Goal: Task Accomplishment & Management: Manage account settings

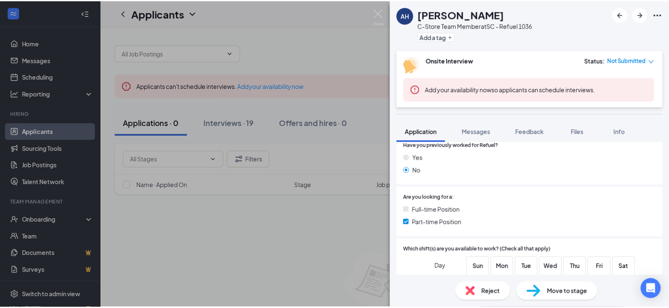
scroll to position [169, 0]
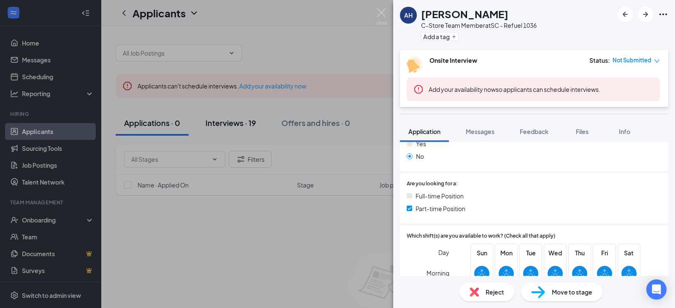
drag, startPoint x: 229, startPoint y: 120, endPoint x: 227, endPoint y: 127, distance: 7.3
click at [229, 120] on div "AH [PERSON_NAME] C-Store Team Member at SC - Refuel 1036 Add a tag Onsite Inter…" at bounding box center [337, 154] width 675 height 308
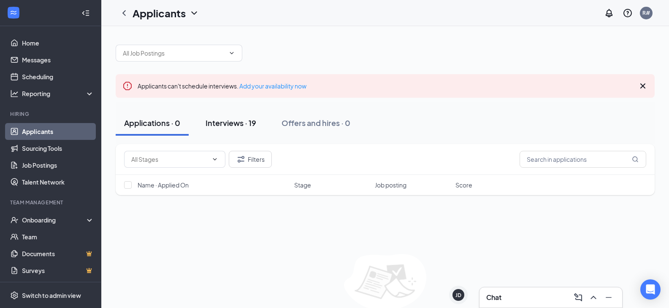
click at [234, 125] on div "Interviews · 19" at bounding box center [230, 123] width 51 height 11
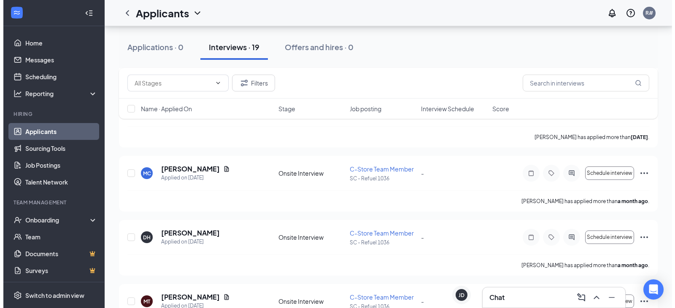
scroll to position [1115, 0]
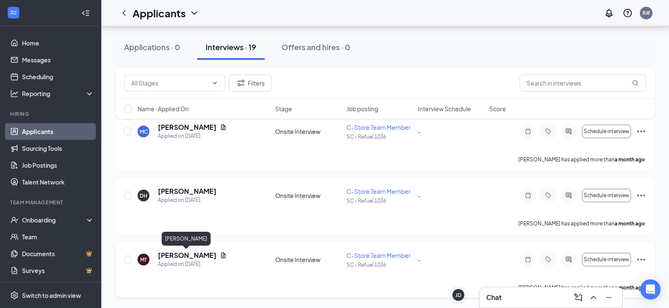
click at [193, 255] on h5 "[PERSON_NAME]" at bounding box center [187, 255] width 59 height 9
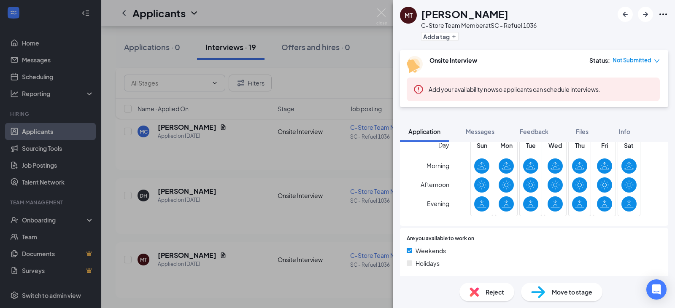
scroll to position [295, 0]
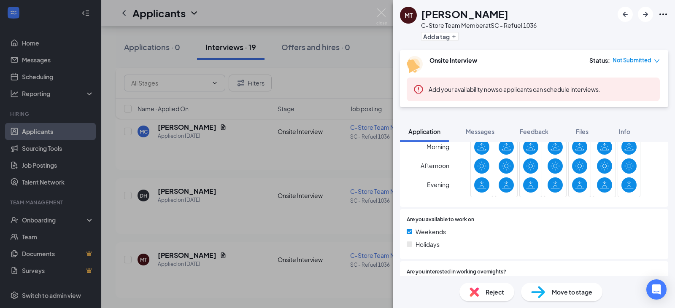
click at [162, 191] on div "MT [PERSON_NAME] C-Store Team Member at SC - Refuel 1036 Add a tag Onsite Inter…" at bounding box center [337, 154] width 675 height 308
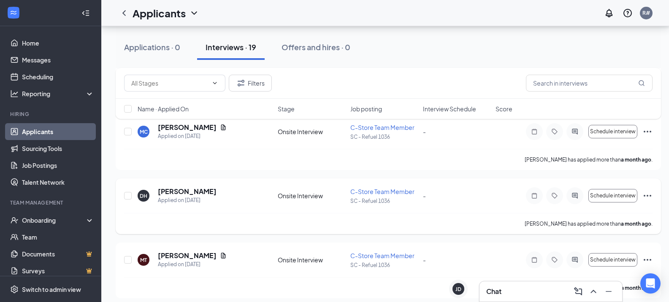
click at [169, 191] on h5 "[PERSON_NAME]" at bounding box center [187, 191] width 59 height 9
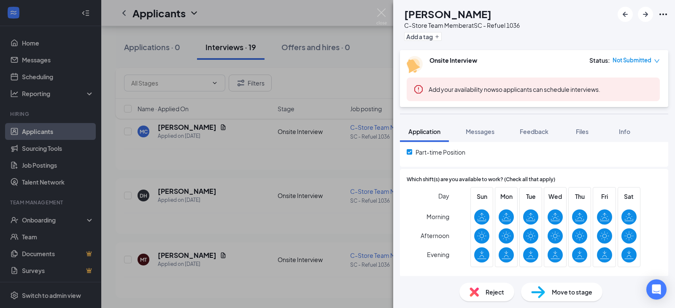
scroll to position [253, 0]
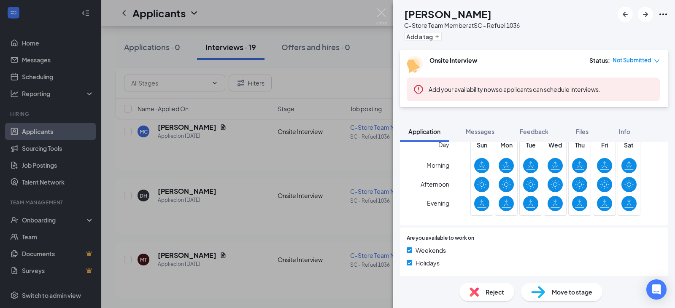
click at [192, 123] on div "DH [PERSON_NAME] C-Store Team Member at SC - Refuel 1036 Add a tag Onsite Inter…" at bounding box center [337, 154] width 675 height 308
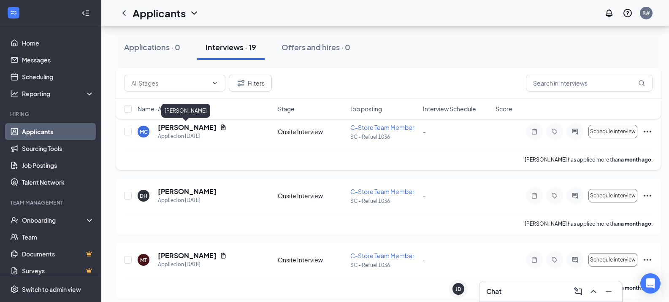
click at [188, 127] on h5 "[PERSON_NAME]" at bounding box center [187, 127] width 59 height 9
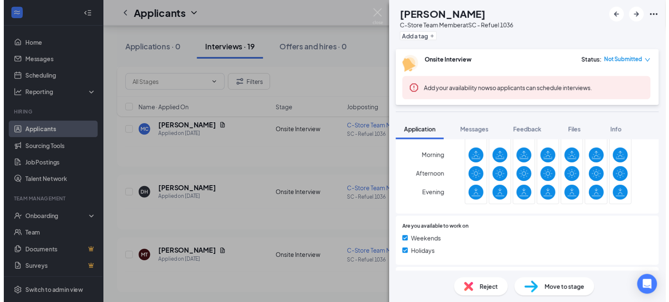
scroll to position [295, 0]
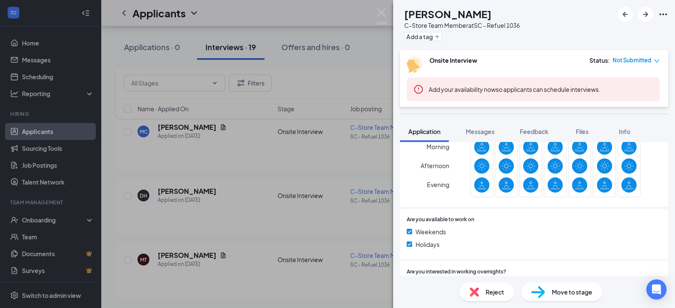
click at [219, 163] on div "MC [PERSON_NAME] C-Store Team Member at SC - Refuel 1036 Add a tag Onsite Inter…" at bounding box center [337, 154] width 675 height 308
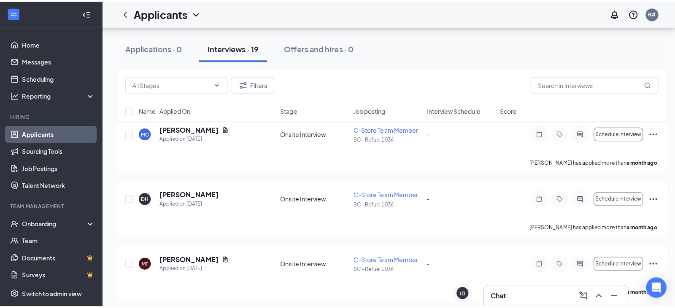
scroll to position [1031, 0]
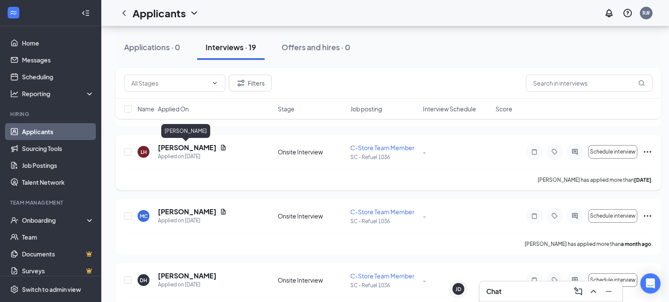
click at [188, 148] on h5 "[PERSON_NAME]" at bounding box center [187, 147] width 59 height 9
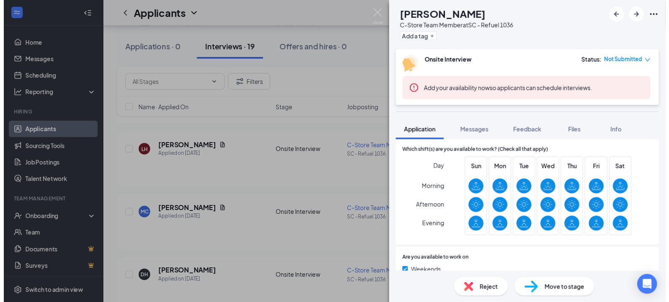
scroll to position [253, 0]
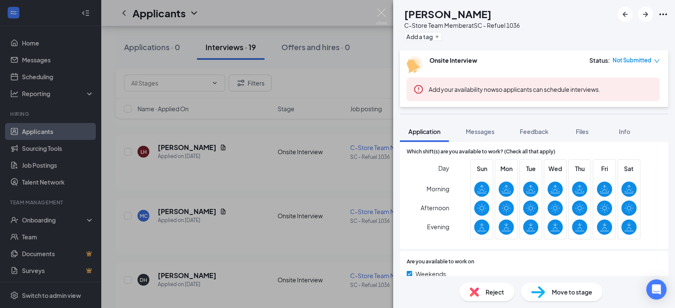
click at [203, 146] on div "LH [PERSON_NAME] C-Store Team Member at SC - Refuel 1036 Add a tag Onsite Inter…" at bounding box center [337, 154] width 675 height 308
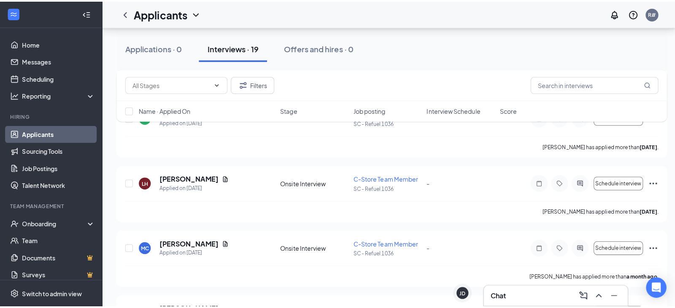
scroll to position [947, 0]
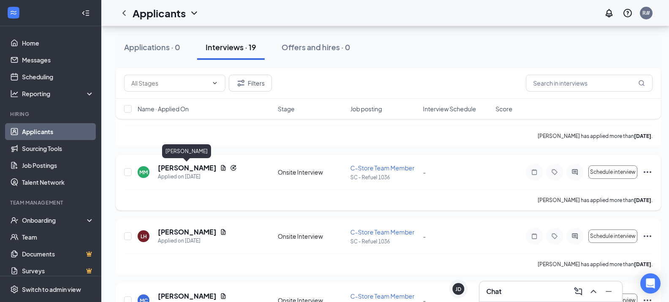
click at [193, 166] on h5 "[PERSON_NAME]" at bounding box center [187, 167] width 59 height 9
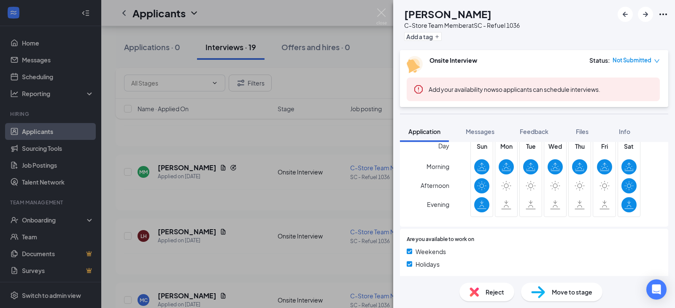
scroll to position [295, 0]
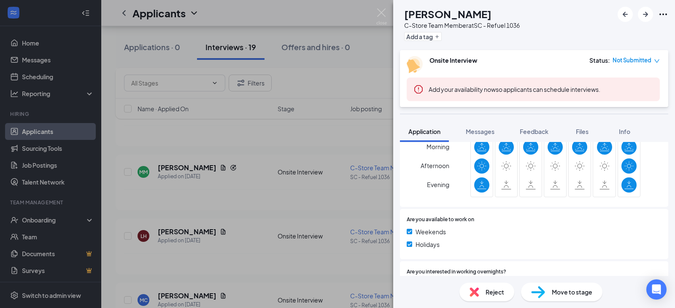
click at [500, 290] on span "Reject" at bounding box center [495, 292] width 19 height 9
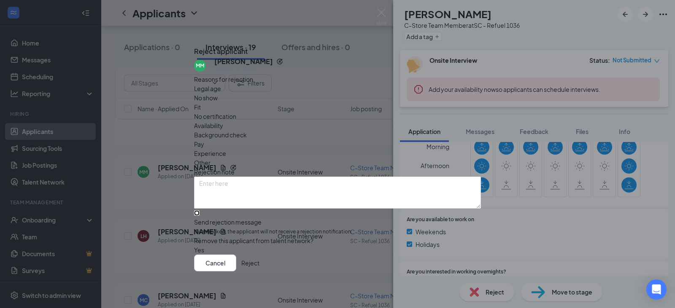
click at [200, 210] on input "Send rejection message If unchecked, the applicant will not receive a rejection…" at bounding box center [196, 212] width 5 height 5
checkbox input "true"
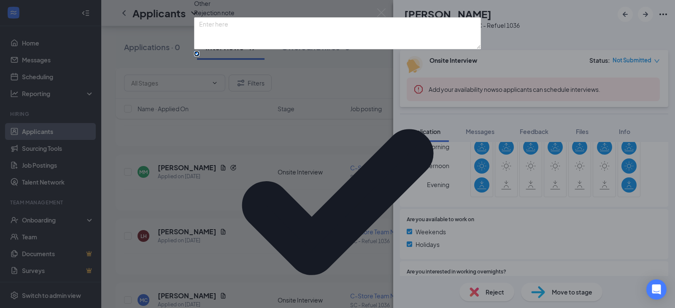
scroll to position [53, 0]
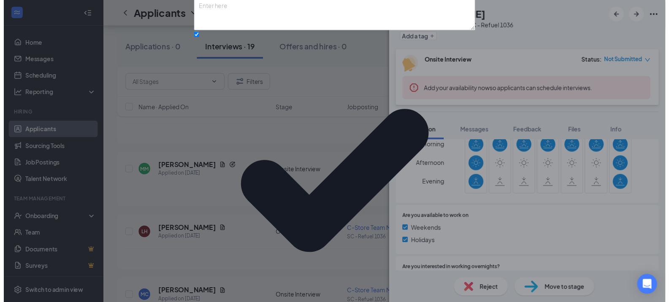
scroll to position [0, 0]
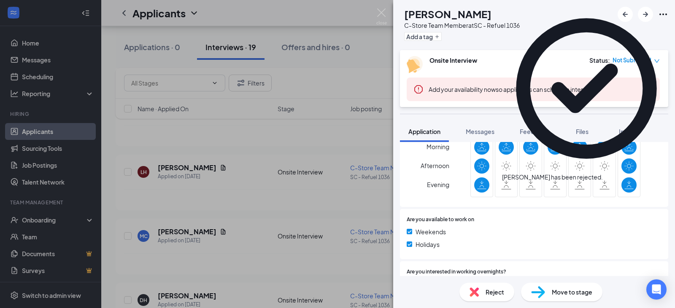
click at [253, 222] on div "LH [PERSON_NAME] C-Store Team Member at SC - Refuel 1036 Add a tag Onsite Inter…" at bounding box center [337, 154] width 675 height 308
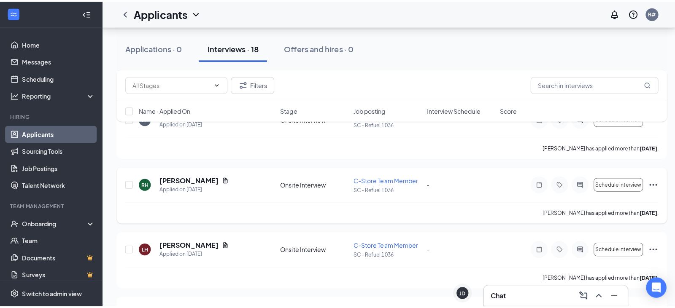
scroll to position [862, 0]
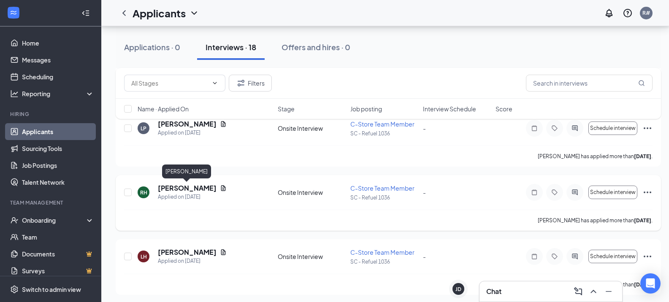
click at [194, 190] on h5 "[PERSON_NAME]" at bounding box center [187, 187] width 59 height 9
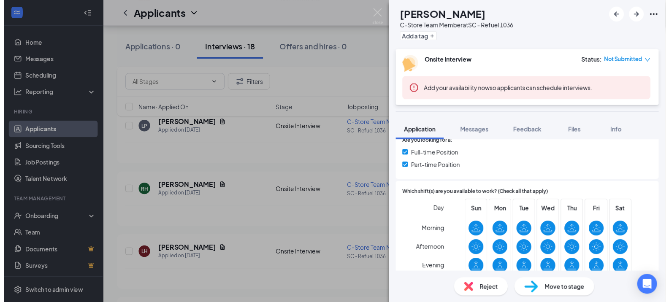
scroll to position [211, 0]
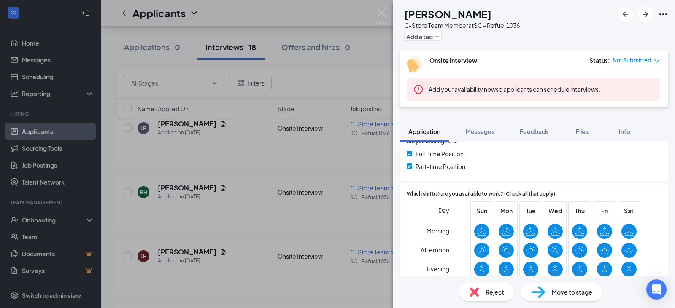
click at [202, 154] on div "[PERSON_NAME] C-Store Team Member at SC - Refuel 1036 Add a tag Onsite Intervie…" at bounding box center [337, 154] width 675 height 308
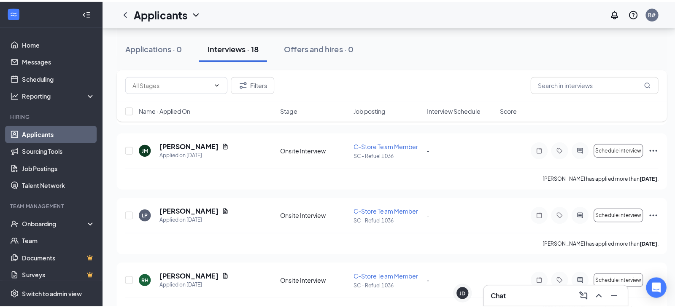
scroll to position [778, 0]
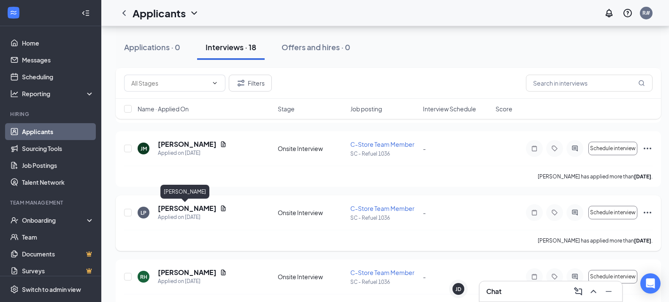
click at [183, 210] on h5 "[PERSON_NAME]" at bounding box center [187, 208] width 59 height 9
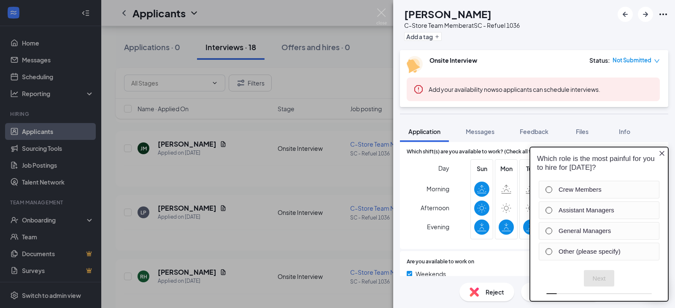
click at [664, 154] on icon "Close button" at bounding box center [661, 153] width 7 height 7
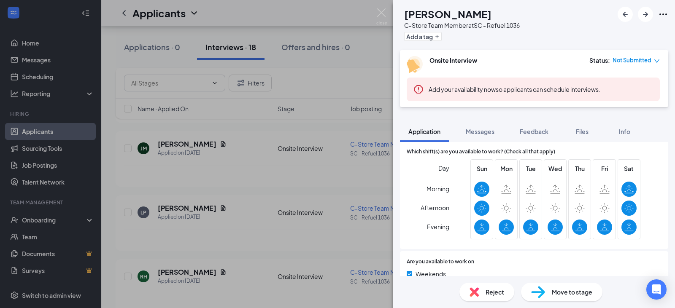
click at [491, 297] on div "Reject" at bounding box center [486, 292] width 55 height 19
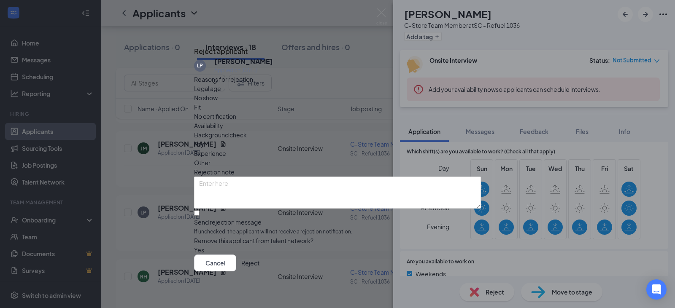
click at [223, 121] on span "Availability" at bounding box center [208, 125] width 29 height 9
click at [200, 210] on input "Send rejection message If unchecked, the applicant will not receive a rejection…" at bounding box center [196, 212] width 5 height 5
checkbox input "true"
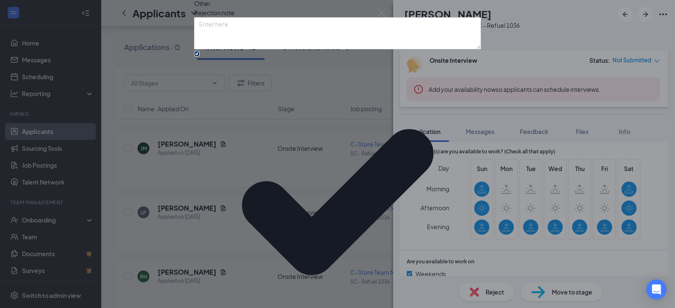
scroll to position [53, 0]
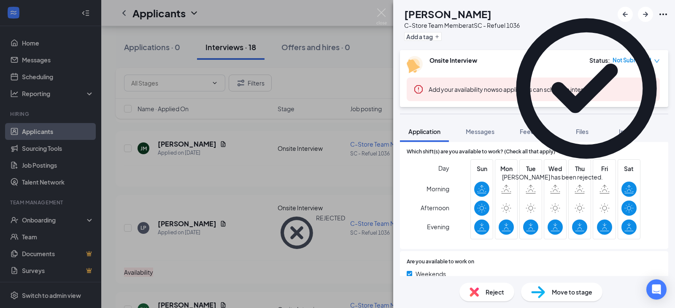
click at [190, 142] on div "[PERSON_NAME] C-Store Team Member at SC - Refuel 1036 Add a tag Onsite Intervie…" at bounding box center [337, 154] width 675 height 308
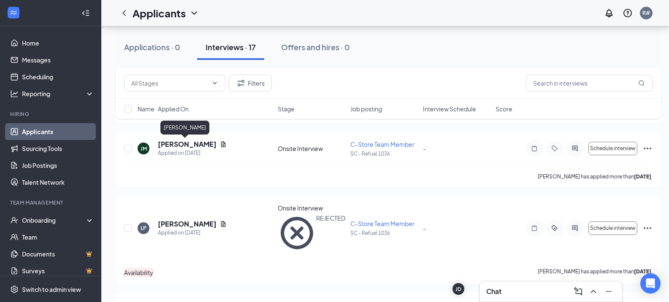
click at [190, 143] on h5 "[PERSON_NAME]" at bounding box center [187, 144] width 59 height 9
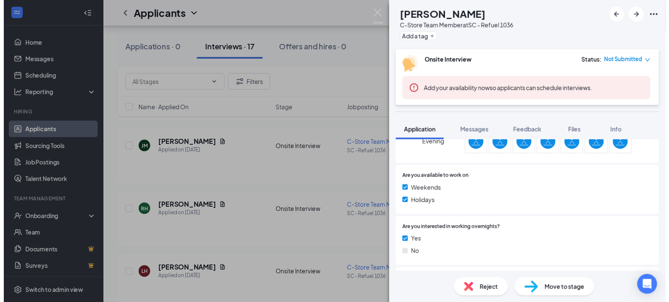
scroll to position [337, 0]
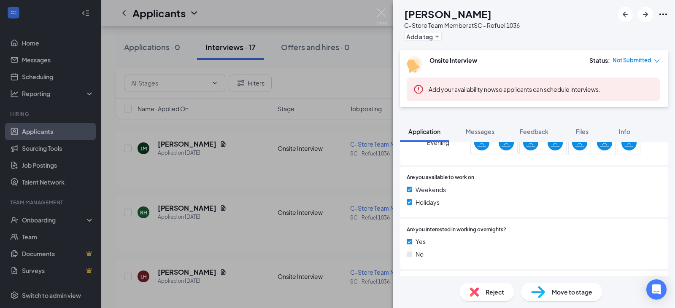
click at [199, 165] on div "[PERSON_NAME] [PERSON_NAME] C-Store Team Member at SC - Refuel 1036 Add a tag O…" at bounding box center [337, 154] width 675 height 308
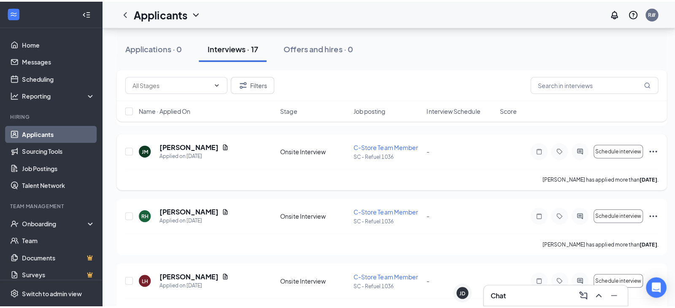
scroll to position [693, 0]
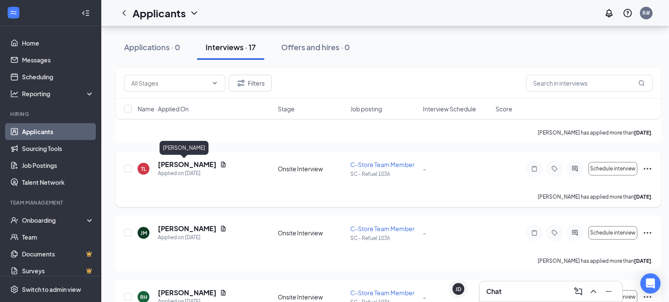
click at [171, 165] on h5 "[PERSON_NAME]" at bounding box center [187, 164] width 59 height 9
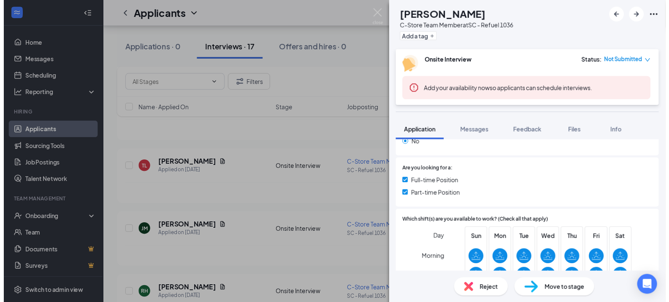
scroll to position [253, 0]
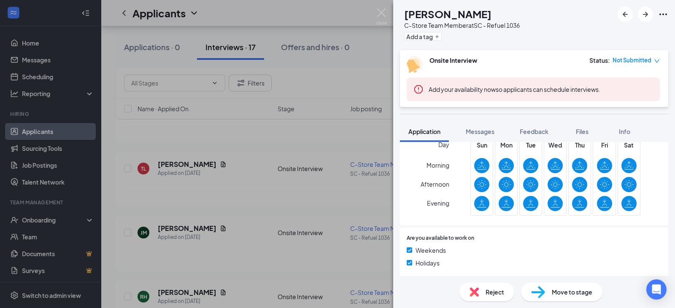
click at [236, 178] on div "[PERSON_NAME] C-Store Team Member at SC - Refuel 1036 Add a tag Onsite Intervie…" at bounding box center [337, 154] width 675 height 308
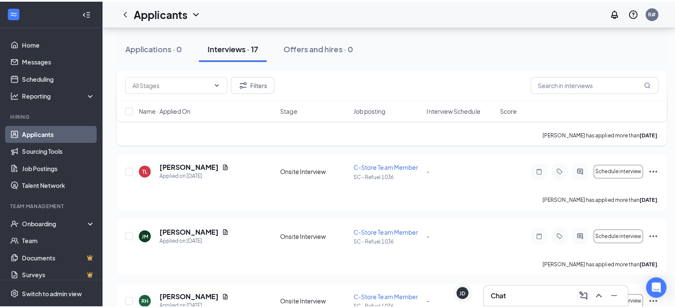
scroll to position [609, 0]
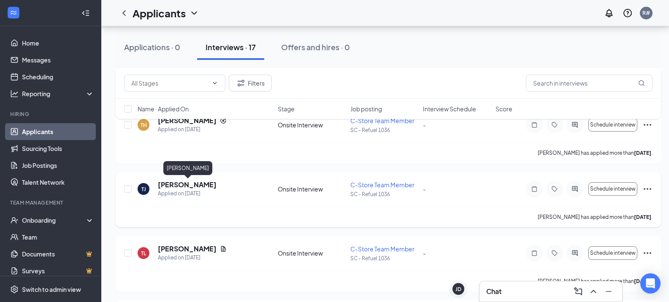
click at [180, 181] on h5 "[PERSON_NAME]" at bounding box center [187, 184] width 59 height 9
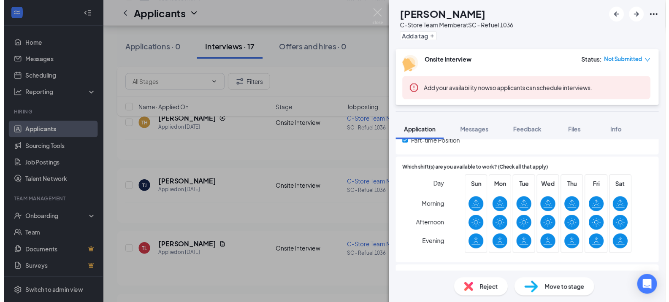
scroll to position [253, 0]
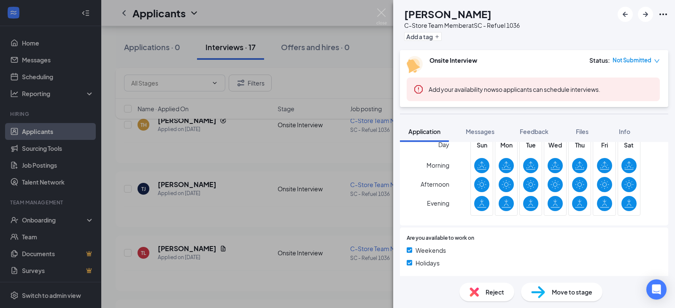
click at [256, 192] on div "[PERSON_NAME] taddanekka [PERSON_NAME] C-Store Team Member at SC - Refuel 1036 …" at bounding box center [337, 154] width 675 height 308
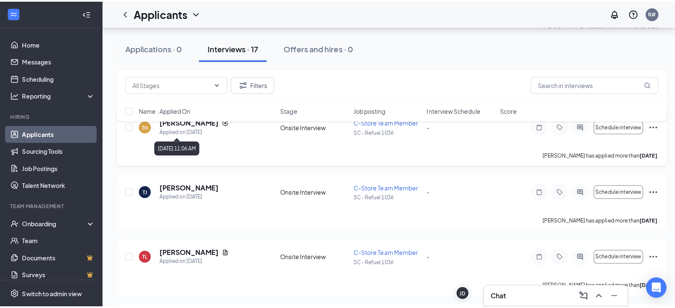
scroll to position [567, 0]
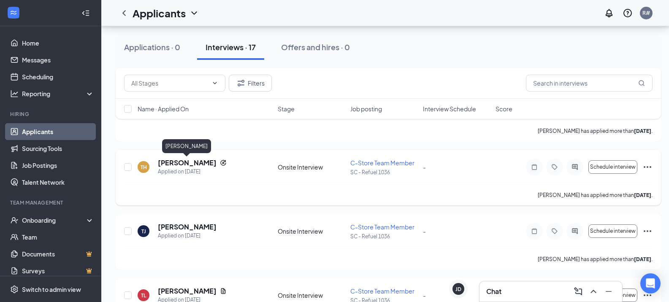
click at [200, 160] on h5 "[PERSON_NAME]" at bounding box center [187, 162] width 59 height 9
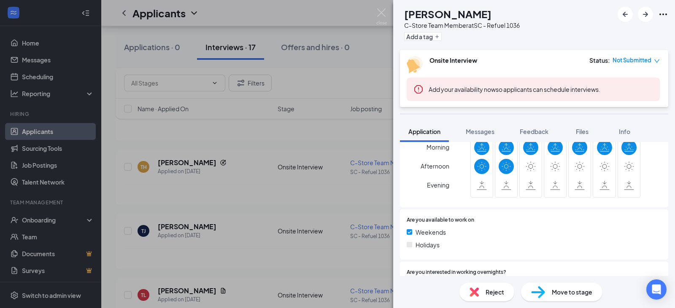
scroll to position [295, 0]
click at [498, 293] on span "Reject" at bounding box center [495, 292] width 19 height 9
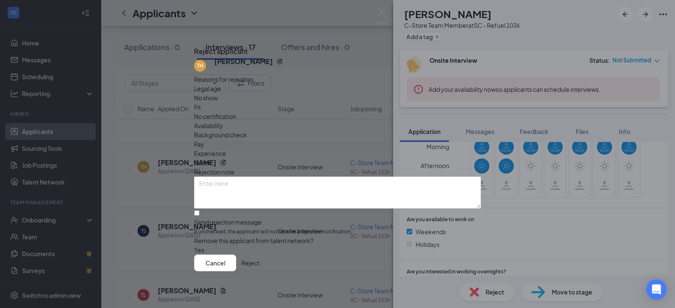
click at [223, 121] on span "Availability" at bounding box center [208, 125] width 29 height 9
click at [200, 210] on input "Send rejection message If unchecked, the applicant will not receive a rejection…" at bounding box center [196, 212] width 5 height 5
checkbox input "true"
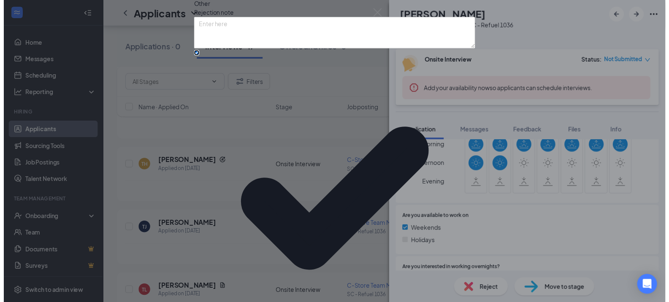
scroll to position [53, 0]
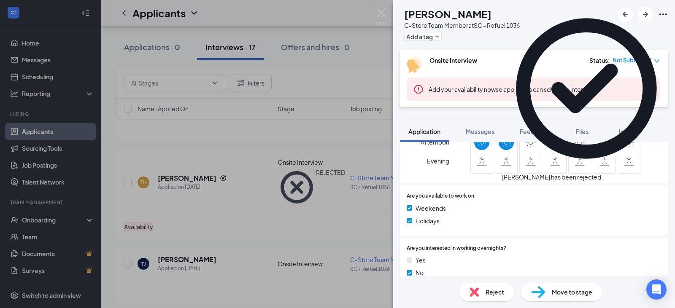
click at [257, 189] on div "[PERSON_NAME] taddanekka [PERSON_NAME] C-Store Team Member at SC - Refuel 1036 …" at bounding box center [337, 154] width 675 height 308
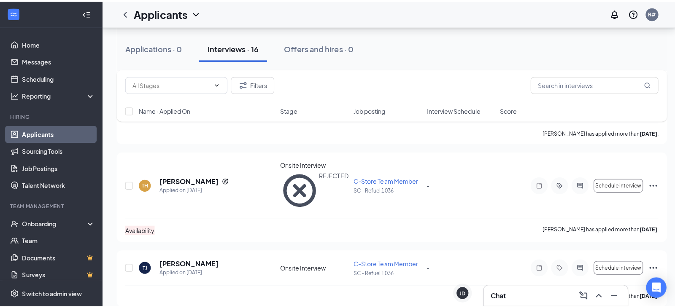
scroll to position [483, 0]
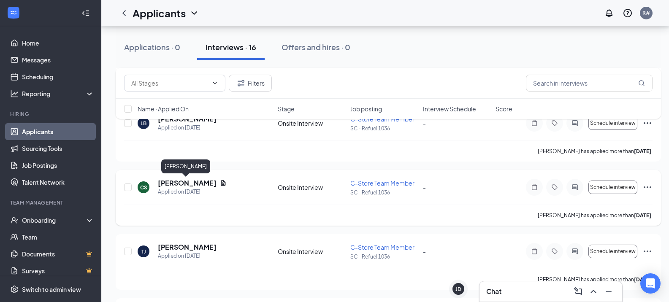
click at [187, 183] on h5 "[PERSON_NAME]" at bounding box center [187, 182] width 59 height 9
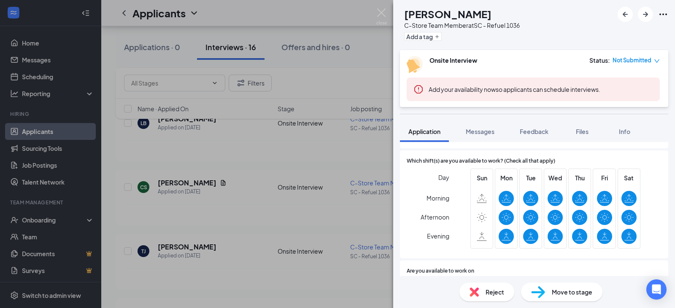
scroll to position [253, 0]
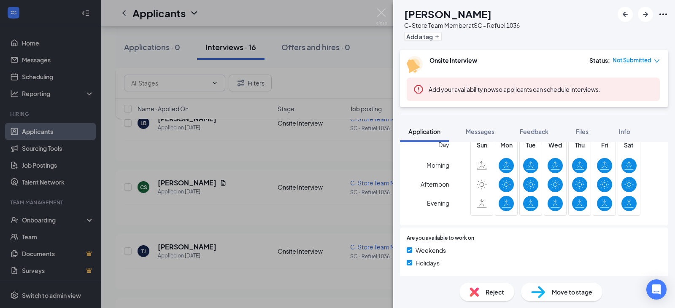
click at [492, 295] on span "Reject" at bounding box center [495, 292] width 19 height 9
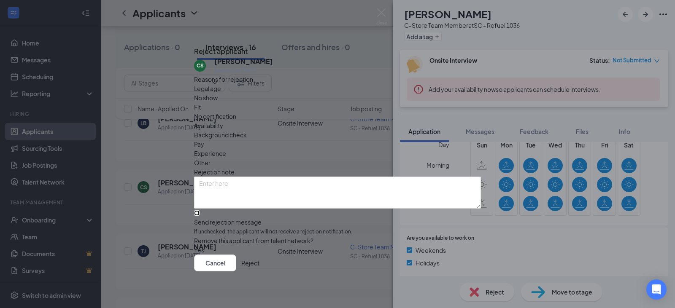
click at [200, 210] on input "Send rejection message If unchecked, the applicant will not receive a rejection…" at bounding box center [196, 212] width 5 height 5
checkbox input "true"
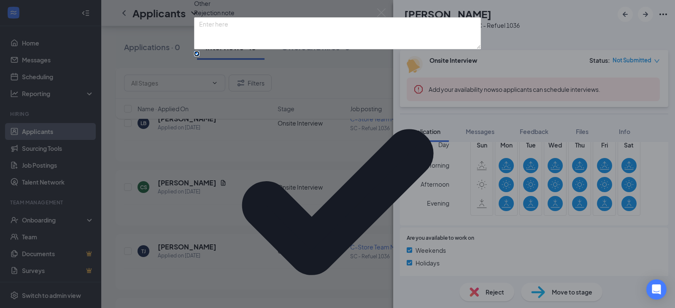
scroll to position [53, 0]
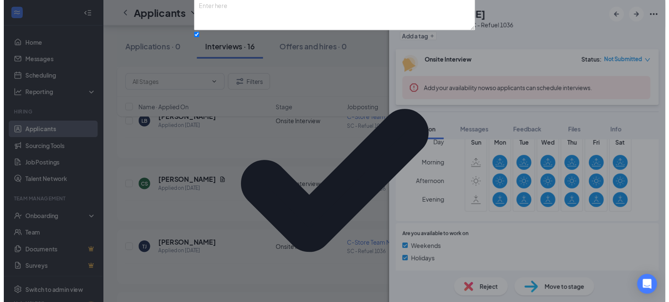
scroll to position [0, 0]
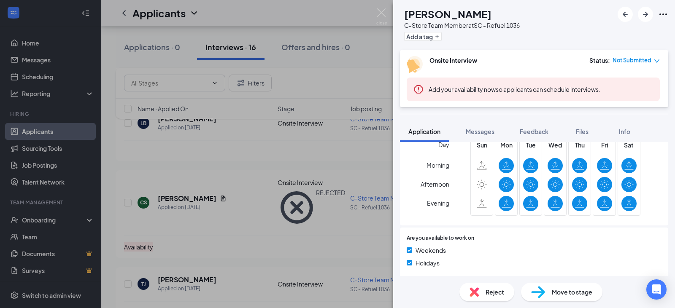
click at [263, 156] on div "[PERSON_NAME] taddanekka [PERSON_NAME] C-Store Team Member at SC - Refuel 1036 …" at bounding box center [337, 154] width 675 height 308
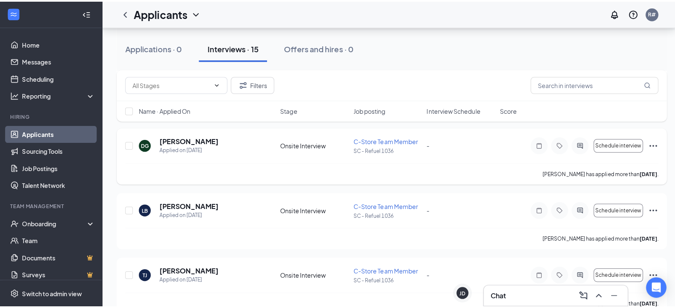
scroll to position [398, 0]
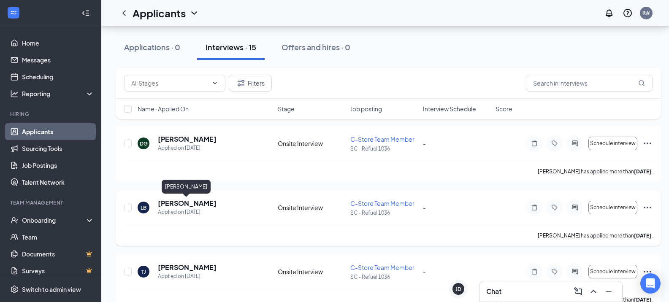
click at [194, 204] on h5 "[PERSON_NAME]" at bounding box center [187, 203] width 59 height 9
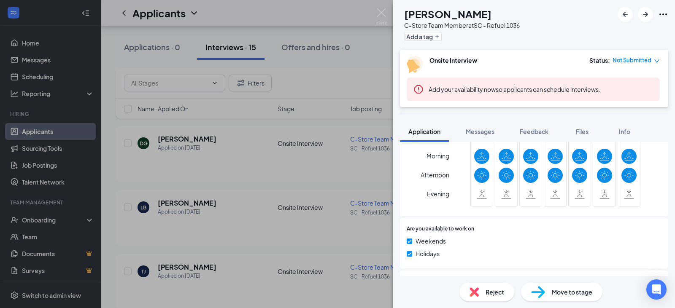
scroll to position [295, 0]
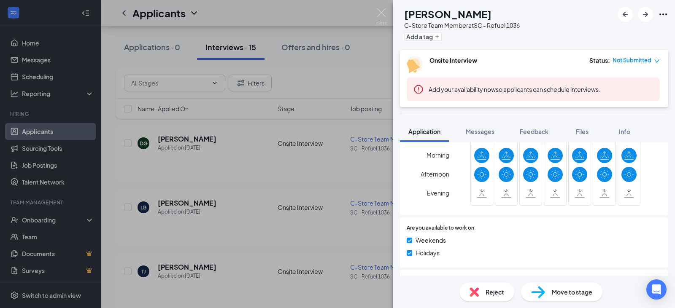
click at [494, 291] on span "Reject" at bounding box center [495, 292] width 19 height 9
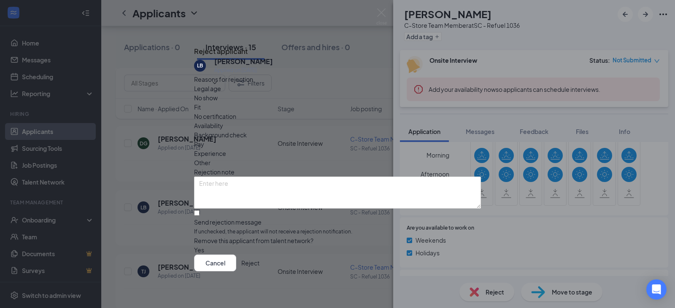
click at [223, 121] on span "Availability" at bounding box center [208, 125] width 29 height 9
click at [200, 210] on input "Send rejection message If unchecked, the applicant will not receive a rejection…" at bounding box center [196, 212] width 5 height 5
checkbox input "true"
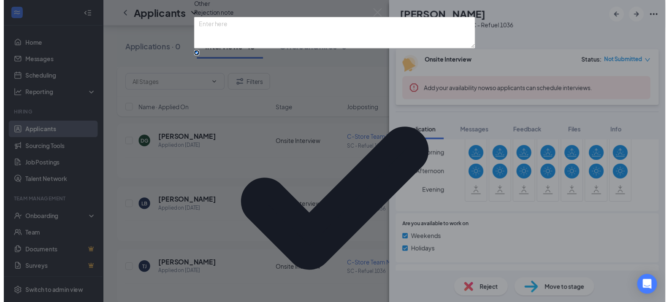
scroll to position [53, 0]
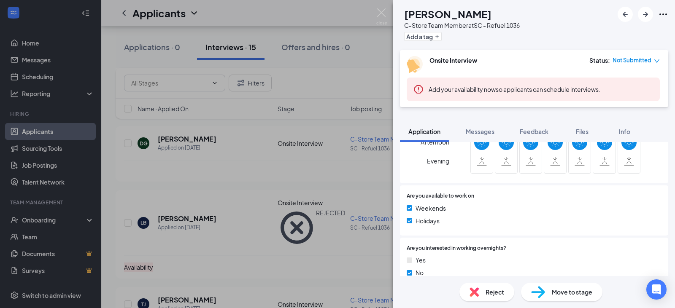
click at [221, 183] on div "[PERSON_NAME] taddanekka [PERSON_NAME] C-Store Team Member at SC - Refuel 1036 …" at bounding box center [337, 154] width 675 height 308
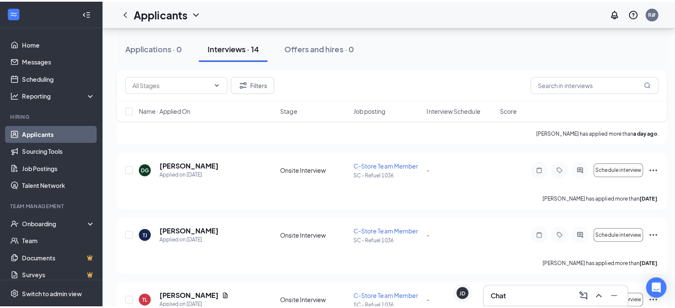
scroll to position [356, 0]
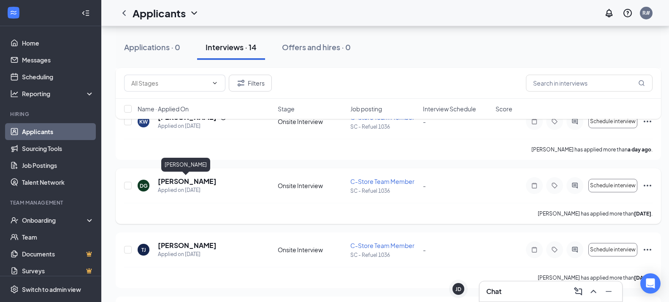
click at [192, 182] on h5 "[PERSON_NAME]" at bounding box center [187, 181] width 59 height 9
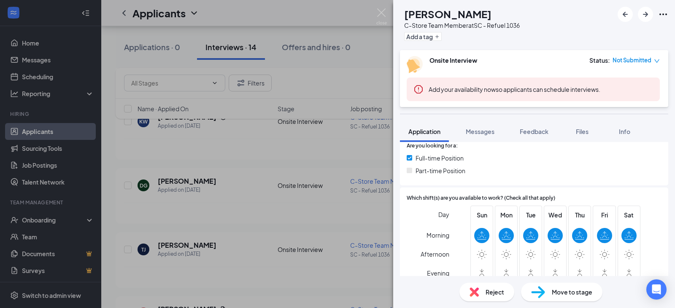
scroll to position [211, 0]
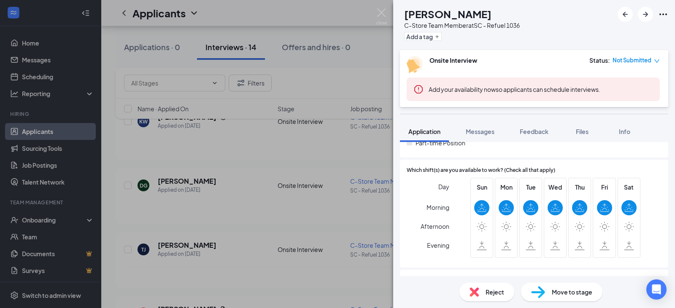
click at [489, 294] on span "Reject" at bounding box center [495, 292] width 19 height 9
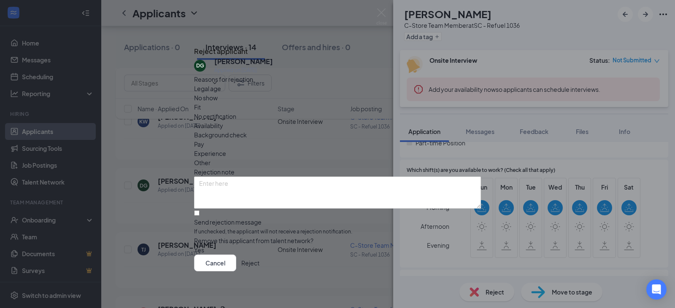
drag, startPoint x: 381, startPoint y: 105, endPoint x: 370, endPoint y: 114, distance: 14.1
click at [223, 121] on span "Availability" at bounding box center [208, 125] width 29 height 9
drag, startPoint x: 208, startPoint y: 199, endPoint x: 213, endPoint y: 200, distance: 5.6
click at [200, 210] on input "Send rejection message If unchecked, the applicant will not receive a rejection…" at bounding box center [196, 212] width 5 height 5
checkbox input "true"
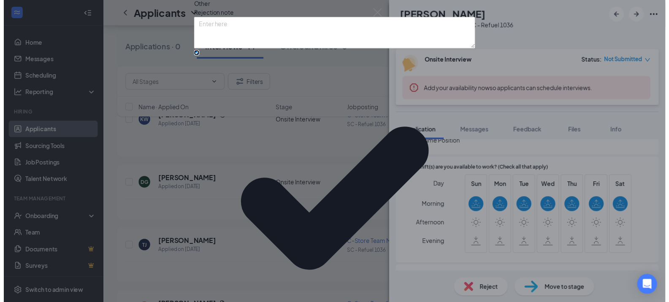
scroll to position [53, 0]
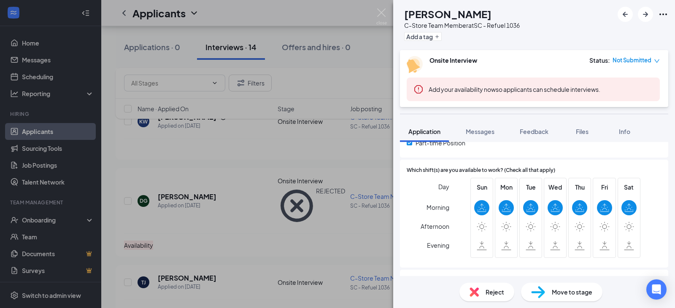
click at [312, 205] on div "[PERSON_NAME] taddanekka [PERSON_NAME] C-Store Team Member at SC - Refuel 1036 …" at bounding box center [337, 154] width 675 height 308
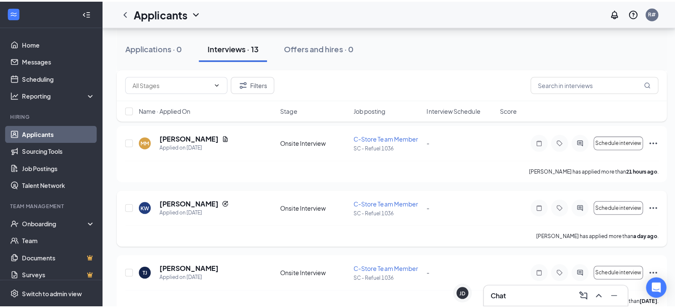
scroll to position [272, 0]
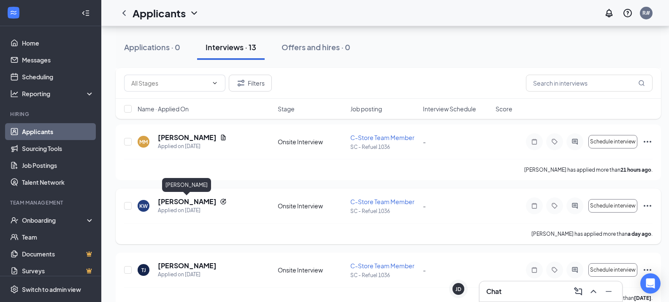
click at [179, 204] on h5 "[PERSON_NAME]" at bounding box center [187, 201] width 59 height 9
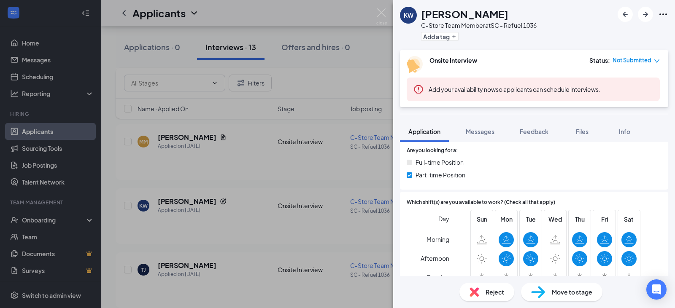
scroll to position [253, 0]
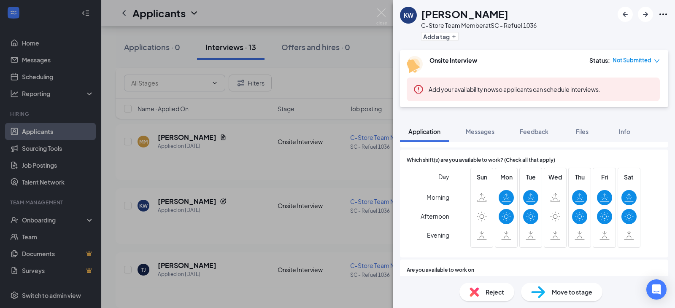
click at [484, 296] on div "Reject" at bounding box center [486, 292] width 55 height 19
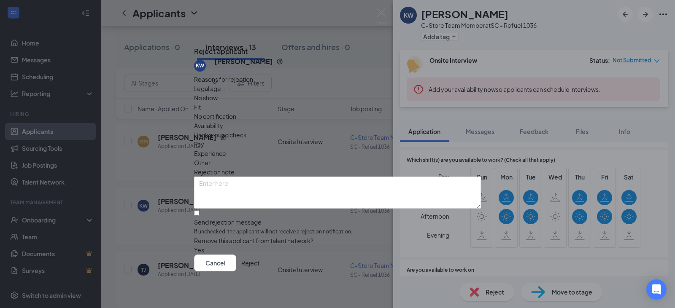
click at [223, 121] on span "Availability" at bounding box center [208, 125] width 29 height 9
click at [200, 210] on input "Send rejection message If unchecked, the applicant will not receive a rejection…" at bounding box center [196, 212] width 5 height 5
checkbox input "true"
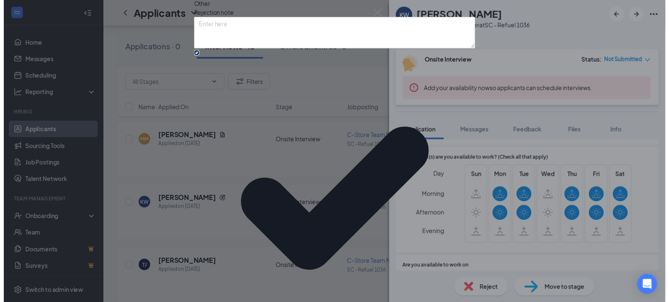
scroll to position [53, 0]
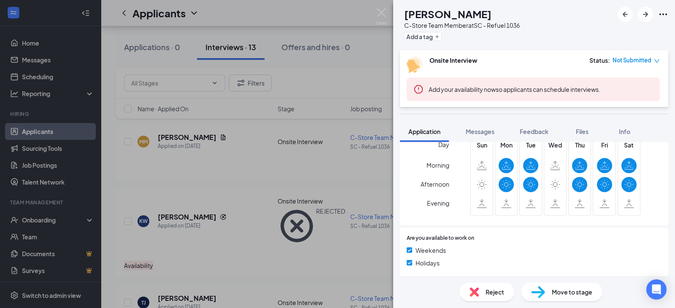
click at [243, 170] on div "[PERSON_NAME] taddanekka [PERSON_NAME] C-Store Team Member at SC - Refuel 1036 …" at bounding box center [337, 154] width 675 height 308
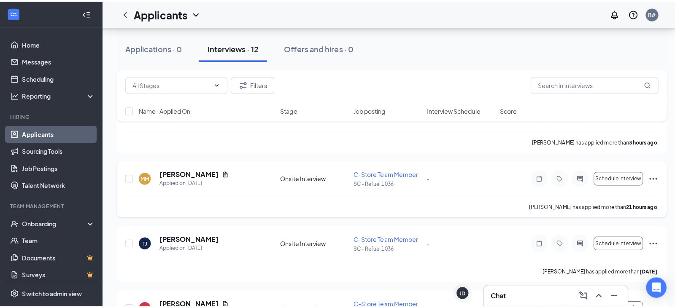
scroll to position [187, 0]
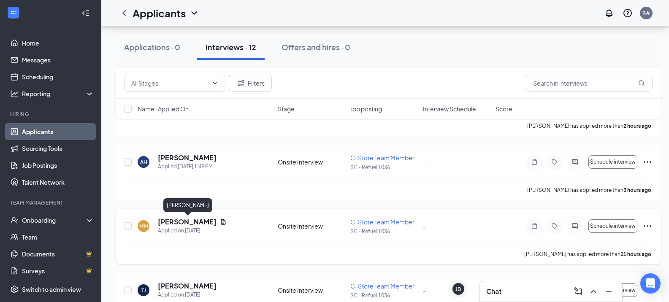
click at [194, 222] on h5 "[PERSON_NAME]" at bounding box center [187, 221] width 59 height 9
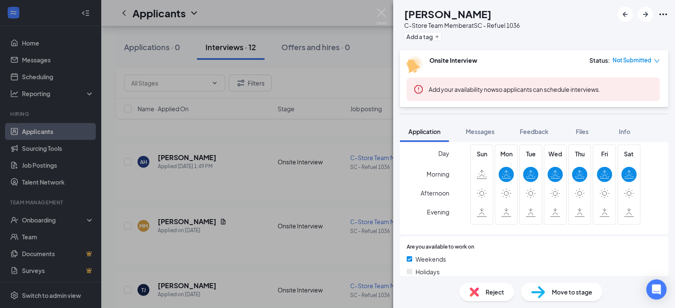
scroll to position [253, 0]
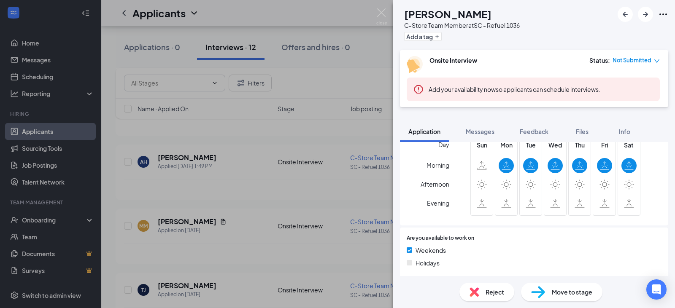
click at [493, 292] on span "Reject" at bounding box center [495, 292] width 19 height 9
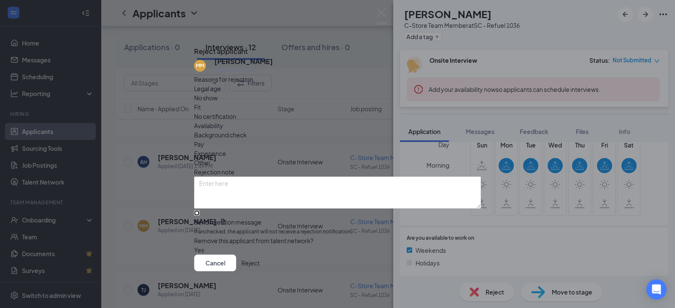
click at [200, 210] on input "Send rejection message If unchecked, the applicant will not receive a rejection…" at bounding box center [196, 212] width 5 height 5
checkbox input "true"
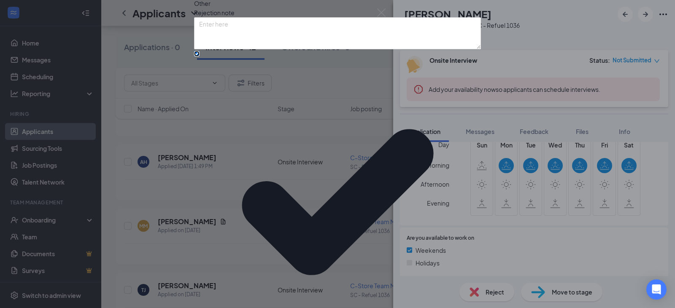
scroll to position [53, 0]
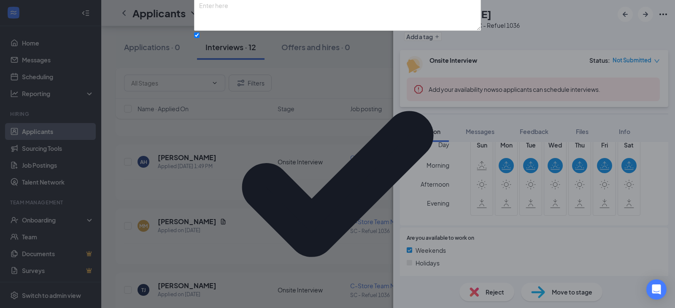
scroll to position [6, 0]
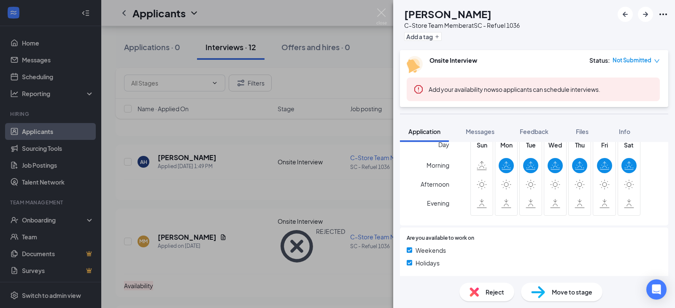
click at [191, 160] on div "[PERSON_NAME] taddanekka [PERSON_NAME] C-Store Team Member at SC - Refuel 1036 …" at bounding box center [337, 154] width 675 height 308
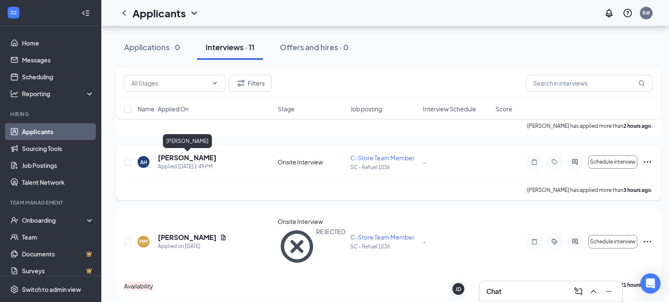
click at [192, 159] on h5 "[PERSON_NAME]" at bounding box center [187, 157] width 59 height 9
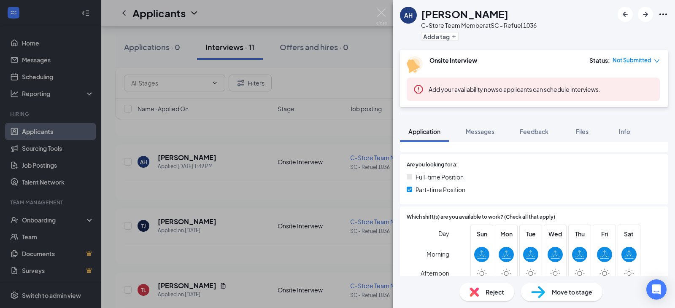
scroll to position [211, 0]
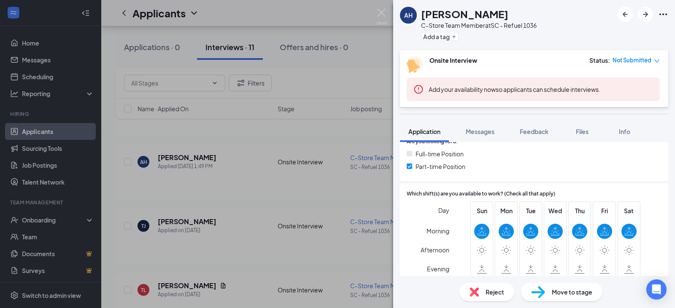
click at [492, 294] on span "Reject" at bounding box center [495, 292] width 19 height 9
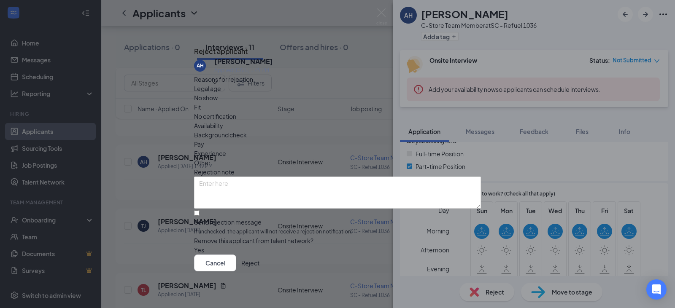
click at [223, 121] on span "Availability" at bounding box center [208, 125] width 29 height 9
click at [200, 210] on input "Send rejection message If unchecked, the applicant will not receive a rejection…" at bounding box center [196, 212] width 5 height 5
checkbox input "true"
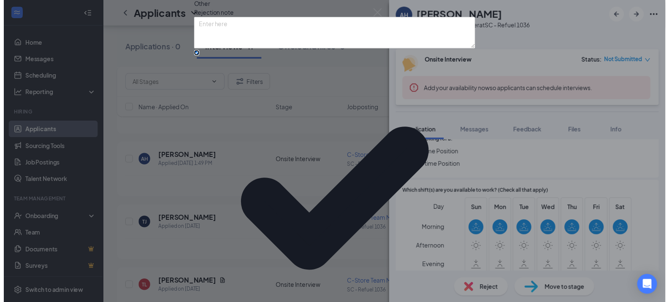
scroll to position [53, 0]
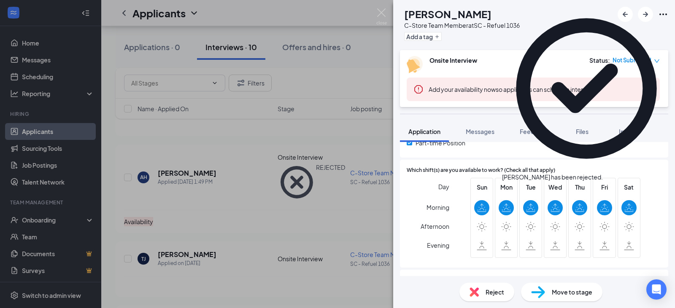
click at [243, 197] on div "[PERSON_NAME] taddanekka [PERSON_NAME] C-Store Team Member at SC - Refuel 1036 …" at bounding box center [337, 154] width 675 height 308
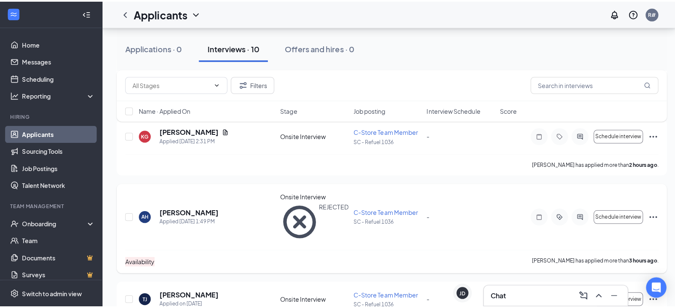
scroll to position [103, 0]
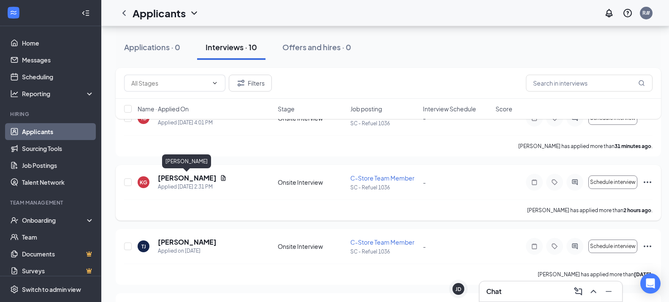
click at [178, 179] on h5 "[PERSON_NAME]" at bounding box center [187, 177] width 59 height 9
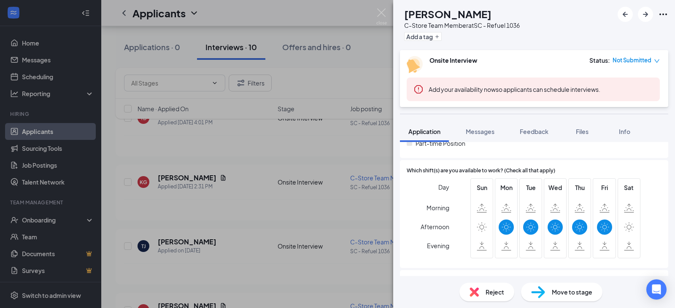
scroll to position [253, 0]
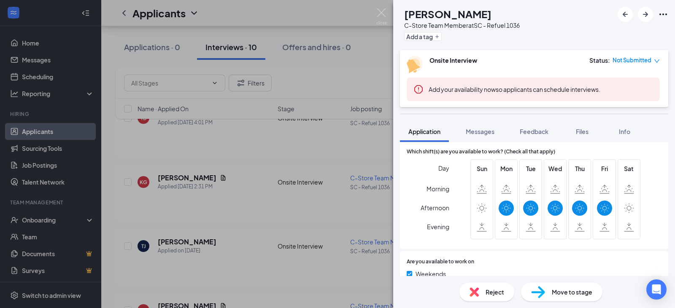
click at [487, 294] on span "Reject" at bounding box center [495, 292] width 19 height 9
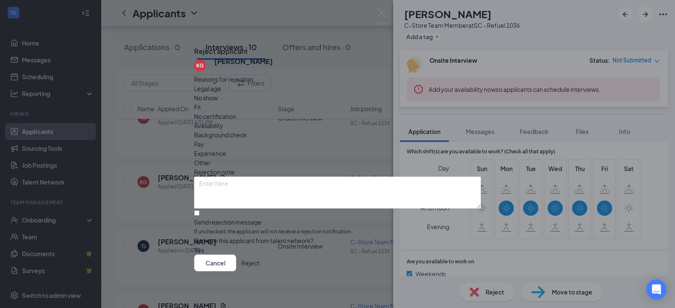
click at [223, 121] on span "Availability" at bounding box center [208, 125] width 29 height 9
click at [200, 210] on input "Send rejection message If unchecked, the applicant will not receive a rejection…" at bounding box center [196, 212] width 5 height 5
checkbox input "true"
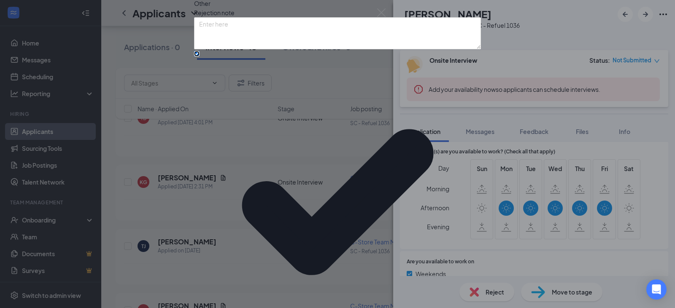
scroll to position [53, 0]
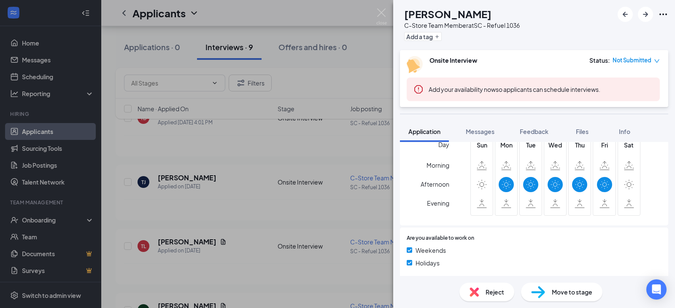
click at [243, 140] on div "[PERSON_NAME] taddanekka [PERSON_NAME] C-Store Team Member at SC - Refuel 1036 …" at bounding box center [337, 154] width 675 height 308
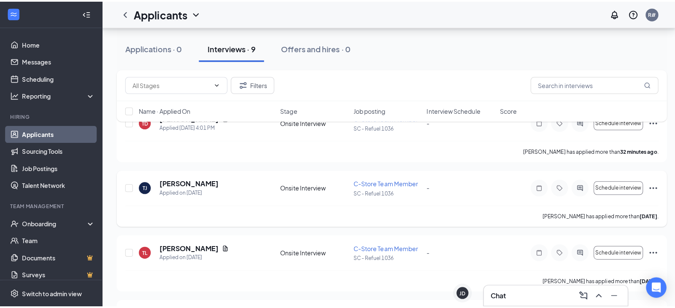
scroll to position [19, 0]
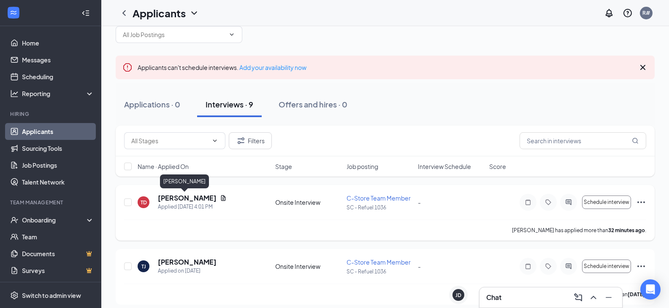
click at [183, 197] on h5 "[PERSON_NAME]" at bounding box center [187, 198] width 59 height 9
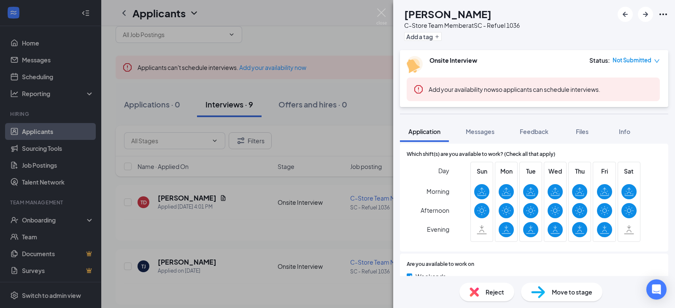
scroll to position [253, 0]
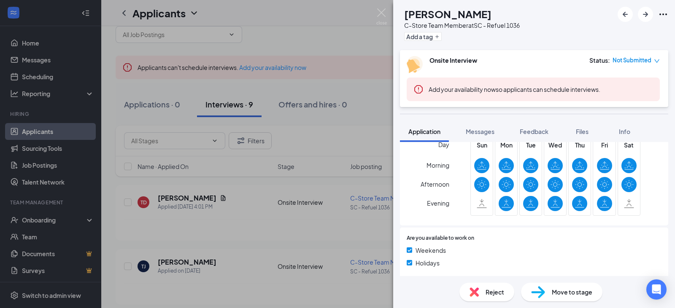
click at [495, 293] on span "Reject" at bounding box center [495, 292] width 19 height 9
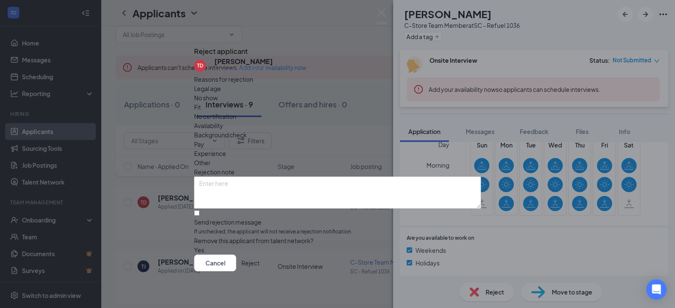
click at [223, 121] on span "Availability" at bounding box center [208, 125] width 29 height 9
click at [200, 210] on input "Send rejection message If unchecked, the applicant will not receive a rejection…" at bounding box center [196, 212] width 5 height 5
checkbox input "true"
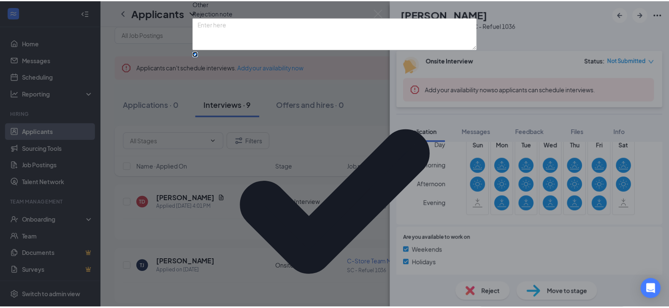
scroll to position [53, 0]
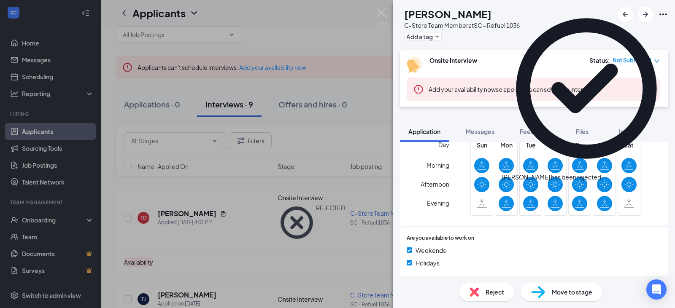
click at [302, 221] on div "[PERSON_NAME] taddanekka [PERSON_NAME] C-Store Team Member at SC - Refuel 1036 …" at bounding box center [337, 154] width 675 height 308
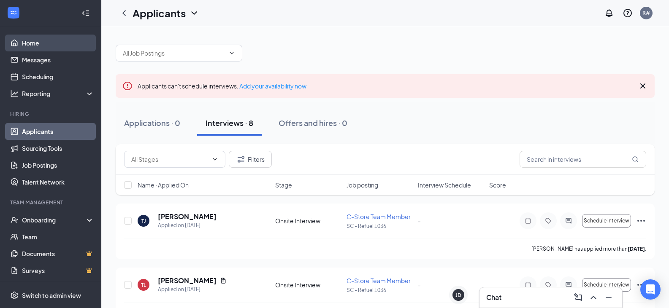
click at [23, 39] on link "Home" at bounding box center [58, 43] width 72 height 17
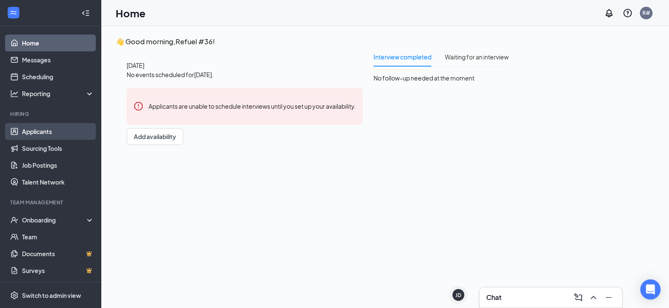
click at [34, 131] on link "Applicants" at bounding box center [58, 131] width 72 height 17
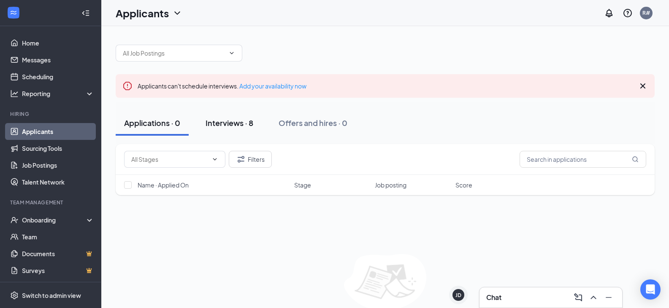
click at [228, 123] on div "Interviews · 8" at bounding box center [229, 123] width 48 height 11
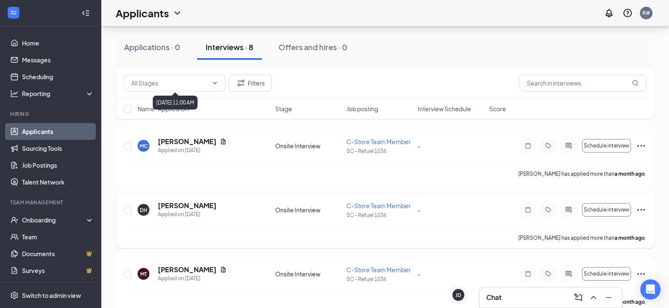
scroll to position [410, 0]
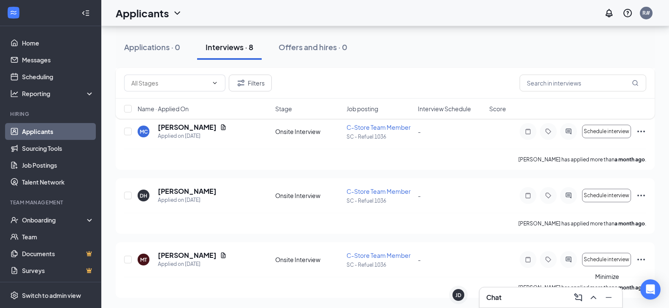
click at [608, 302] on icon "Minimize" at bounding box center [608, 298] width 10 height 10
click at [648, 293] on icon "Open Intercom Messenger" at bounding box center [650, 289] width 10 height 11
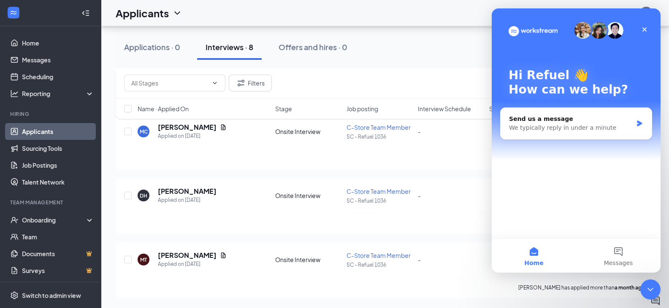
scroll to position [0, 0]
click at [642, 30] on icon "Close" at bounding box center [644, 29] width 7 height 7
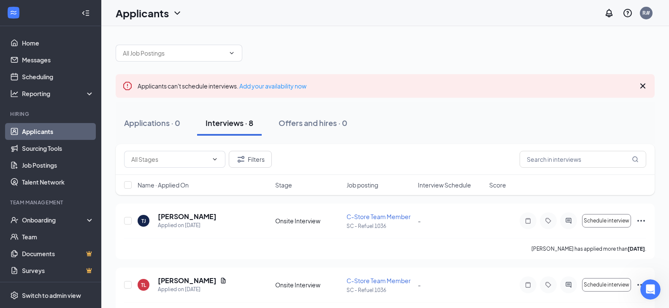
click at [642, 87] on icon "Cross" at bounding box center [642, 86] width 10 height 10
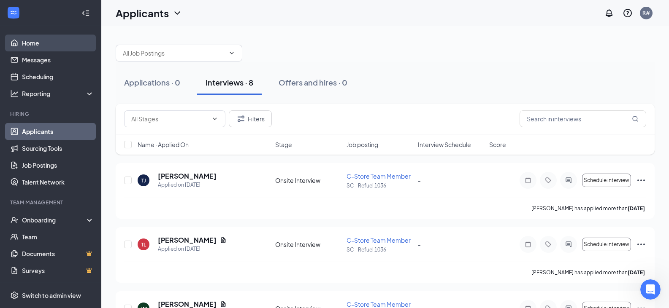
click at [30, 38] on link "Home" at bounding box center [58, 43] width 72 height 17
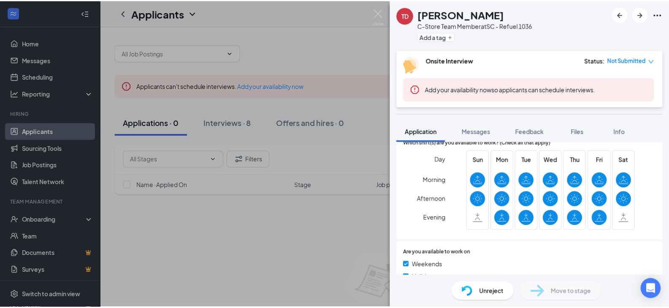
scroll to position [253, 0]
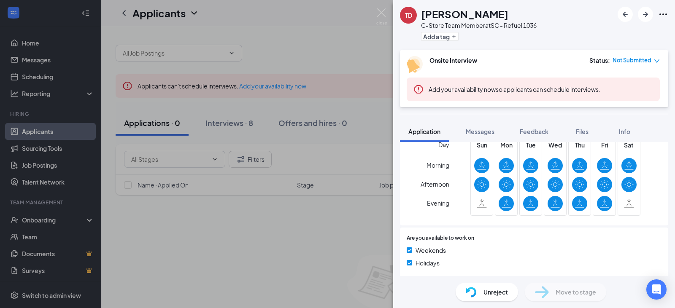
click at [247, 215] on div "TD [PERSON_NAME] C-Store Team Member at SC - Refuel 1036 Add a tag Onsite Inter…" at bounding box center [337, 154] width 675 height 308
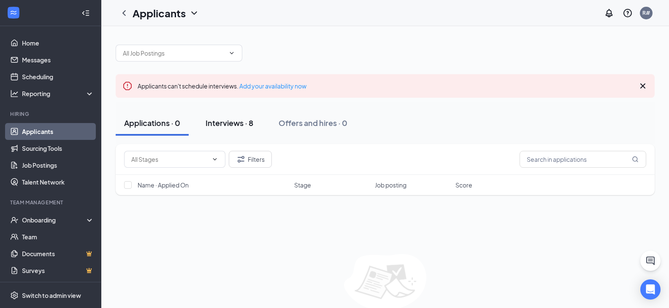
click at [237, 124] on div "Interviews · 8" at bounding box center [229, 123] width 48 height 11
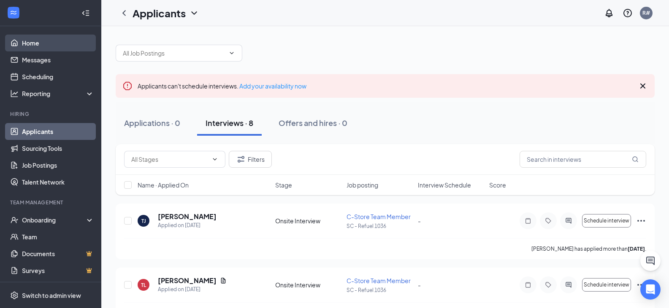
click at [39, 45] on link "Home" at bounding box center [58, 43] width 72 height 17
